Goal: Find specific page/section: Find specific page/section

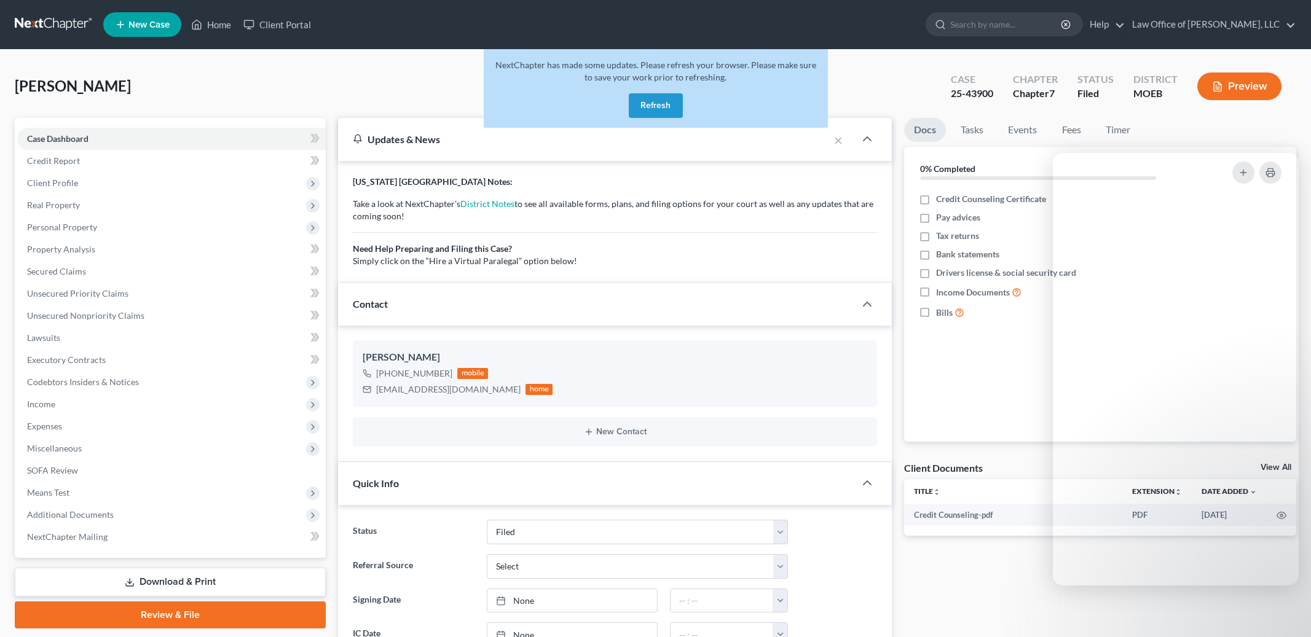
select select "2"
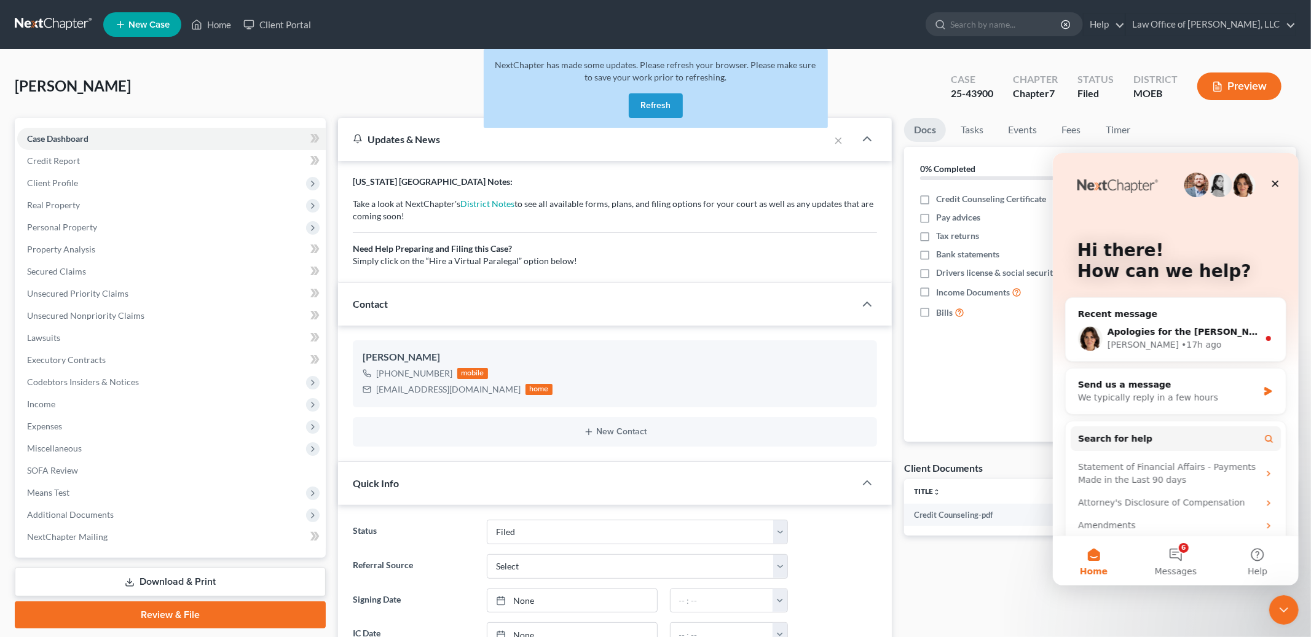
drag, startPoint x: 684, startPoint y: 105, endPoint x: 650, endPoint y: 101, distance: 34.1
click at [671, 103] on div "NextChapter has made some updates. Please refresh your browser. Please make sur…" at bounding box center [656, 88] width 344 height 79
click at [650, 101] on button "Refresh" at bounding box center [656, 105] width 54 height 25
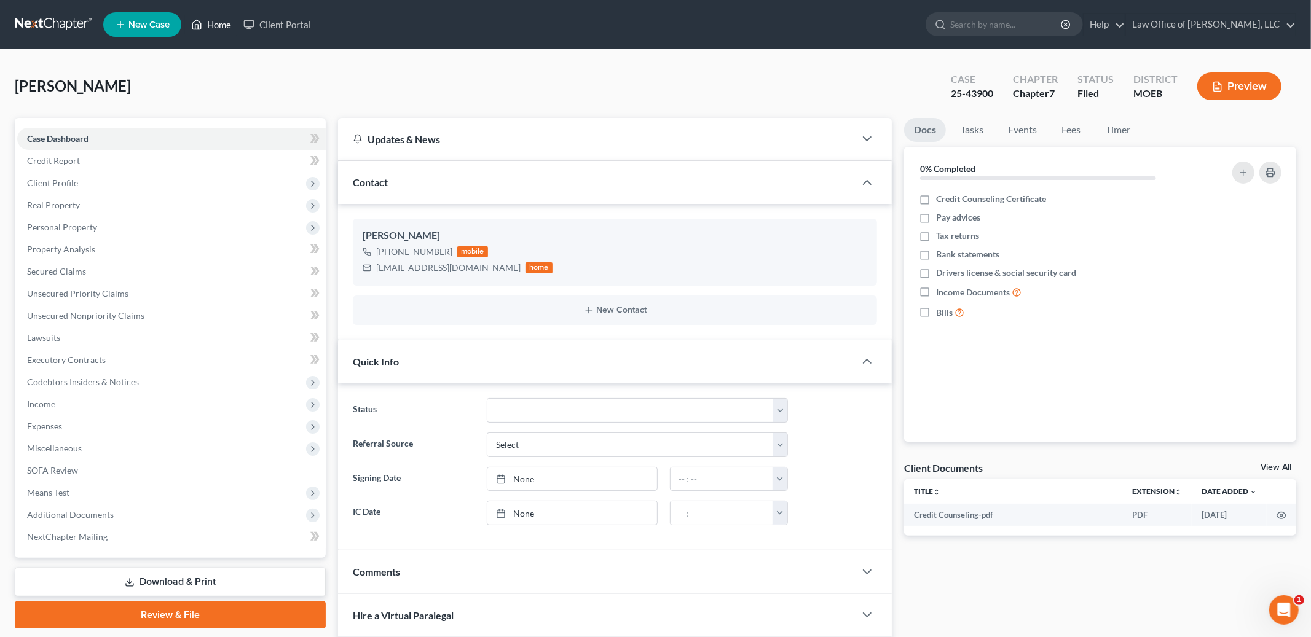
click at [218, 26] on link "Home" at bounding box center [211, 25] width 52 height 22
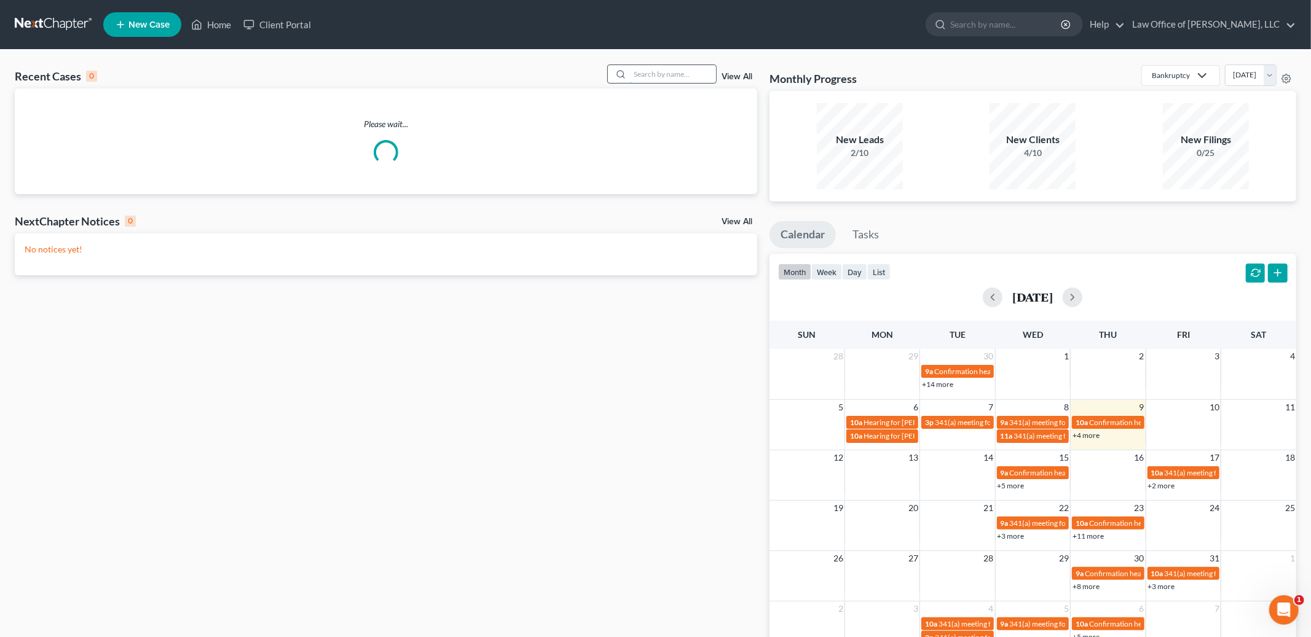
click at [652, 72] on input "search" at bounding box center [673, 74] width 86 height 18
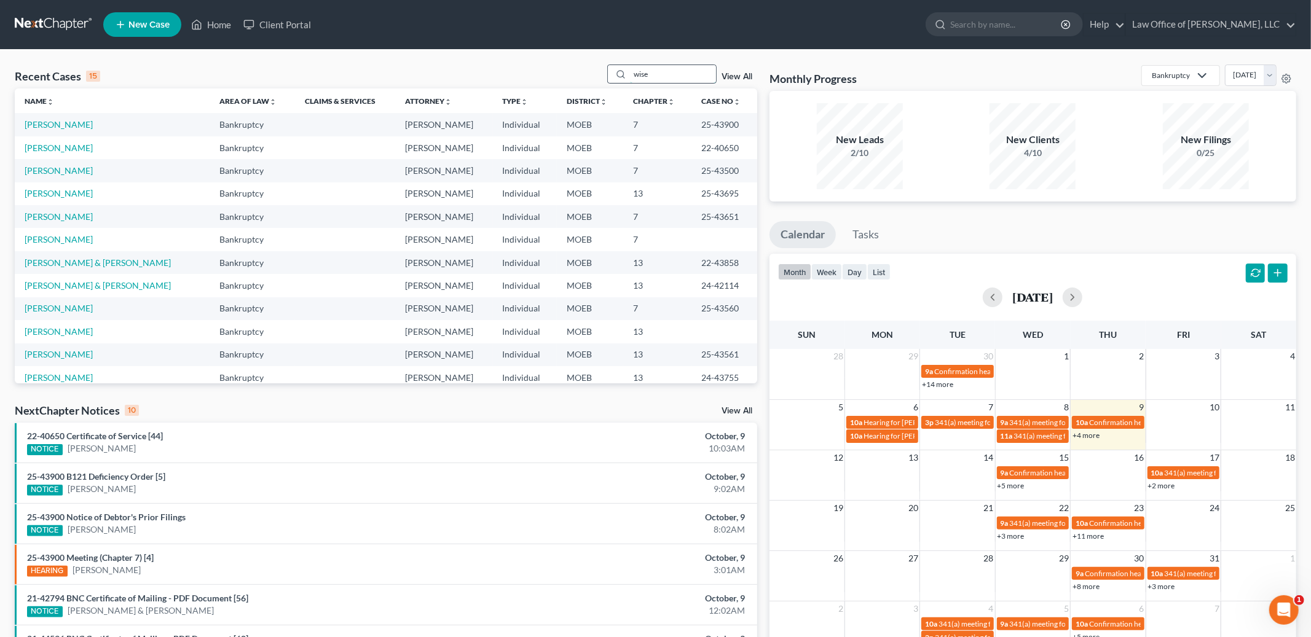
type input "wise"
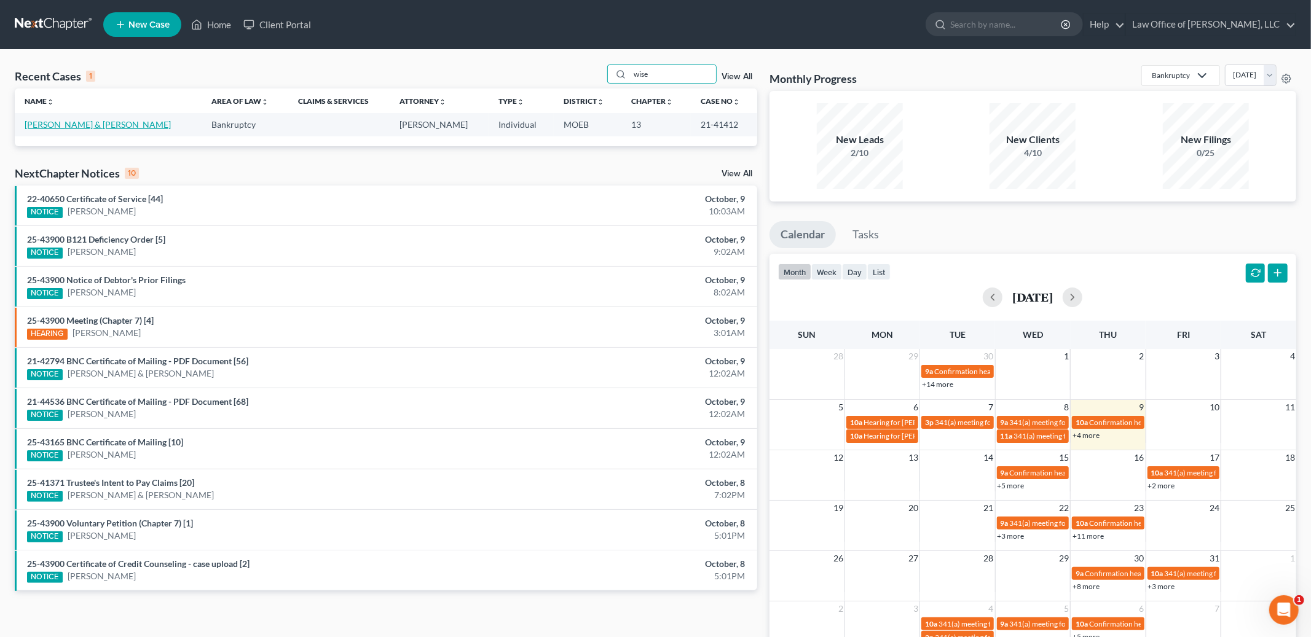
click at [63, 125] on link "Wise, Jamieson & Karen" at bounding box center [98, 124] width 146 height 10
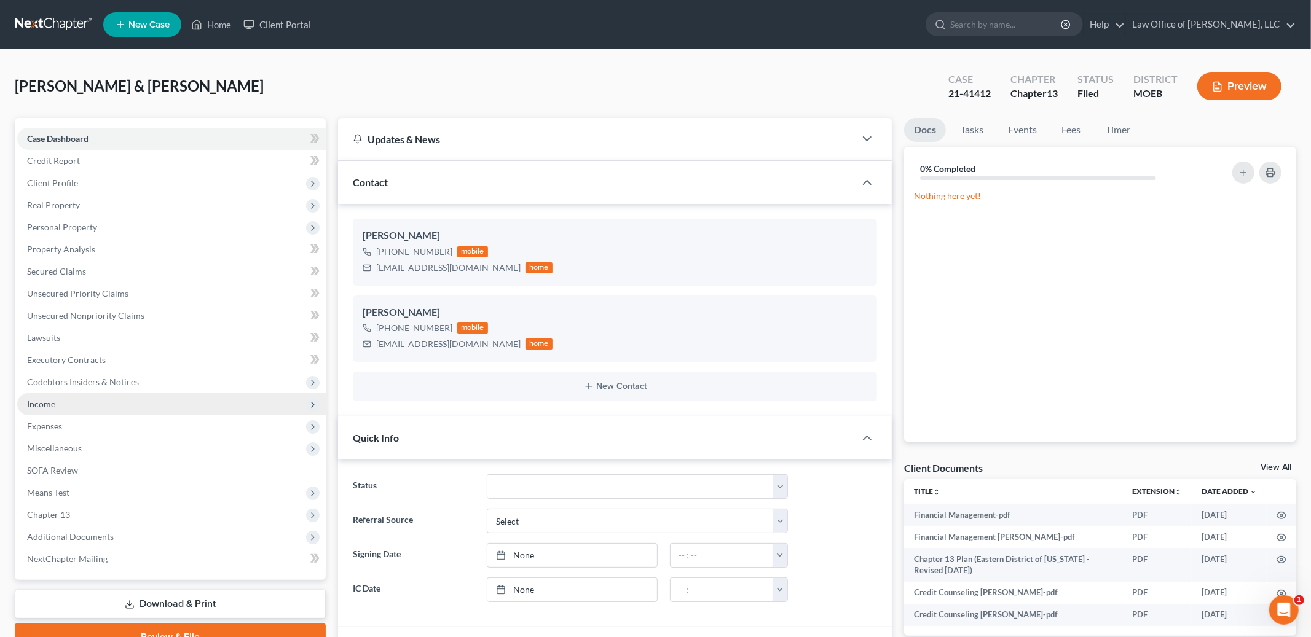
click at [71, 402] on span "Income" at bounding box center [171, 404] width 309 height 22
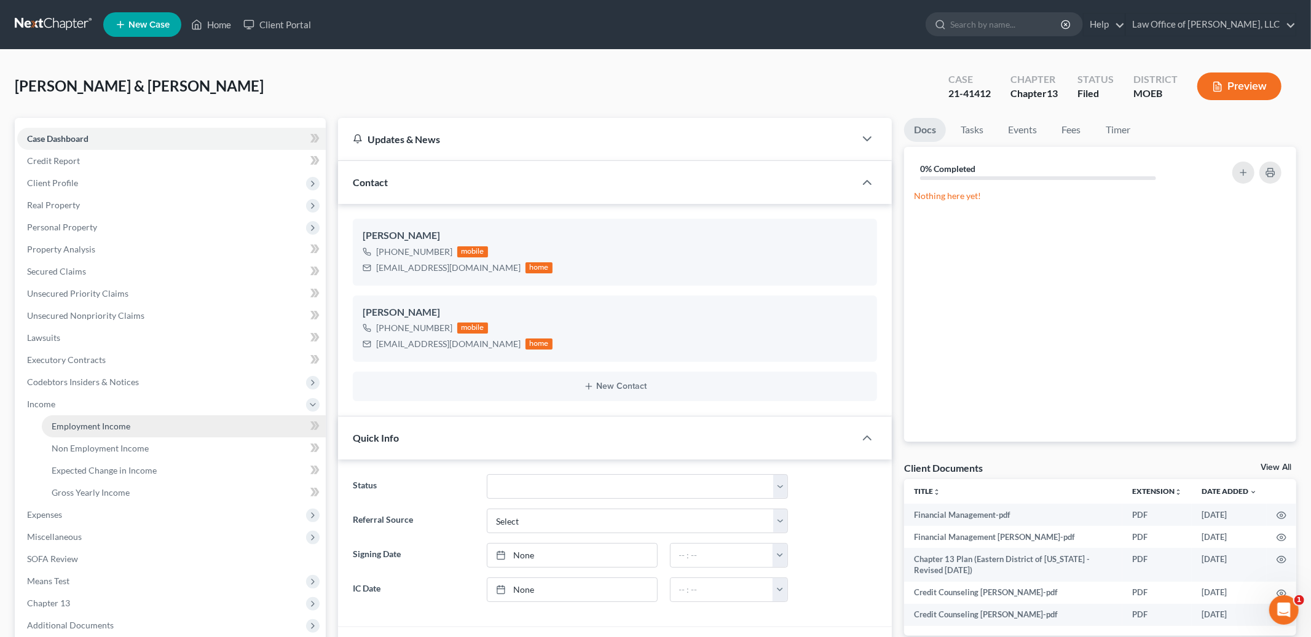
click at [73, 419] on link "Employment Income" at bounding box center [184, 427] width 284 height 22
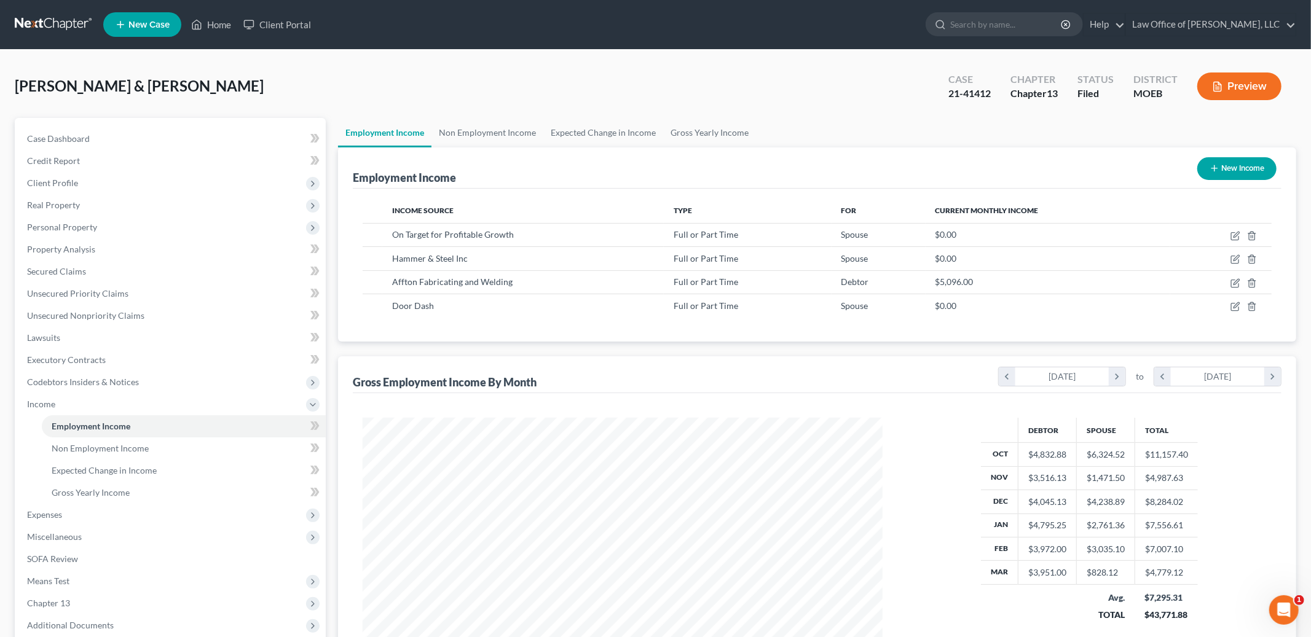
scroll to position [259, 545]
